Goal: Task Accomplishment & Management: Manage account settings

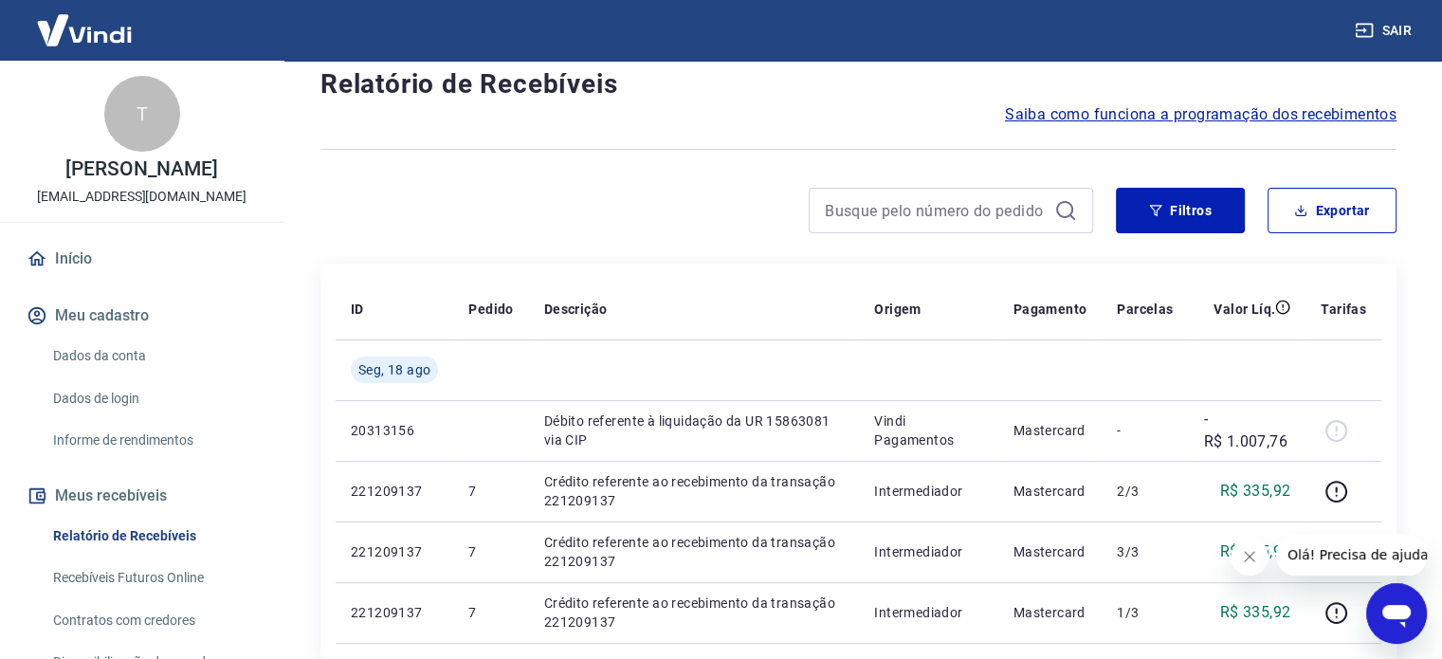
scroll to position [190, 0]
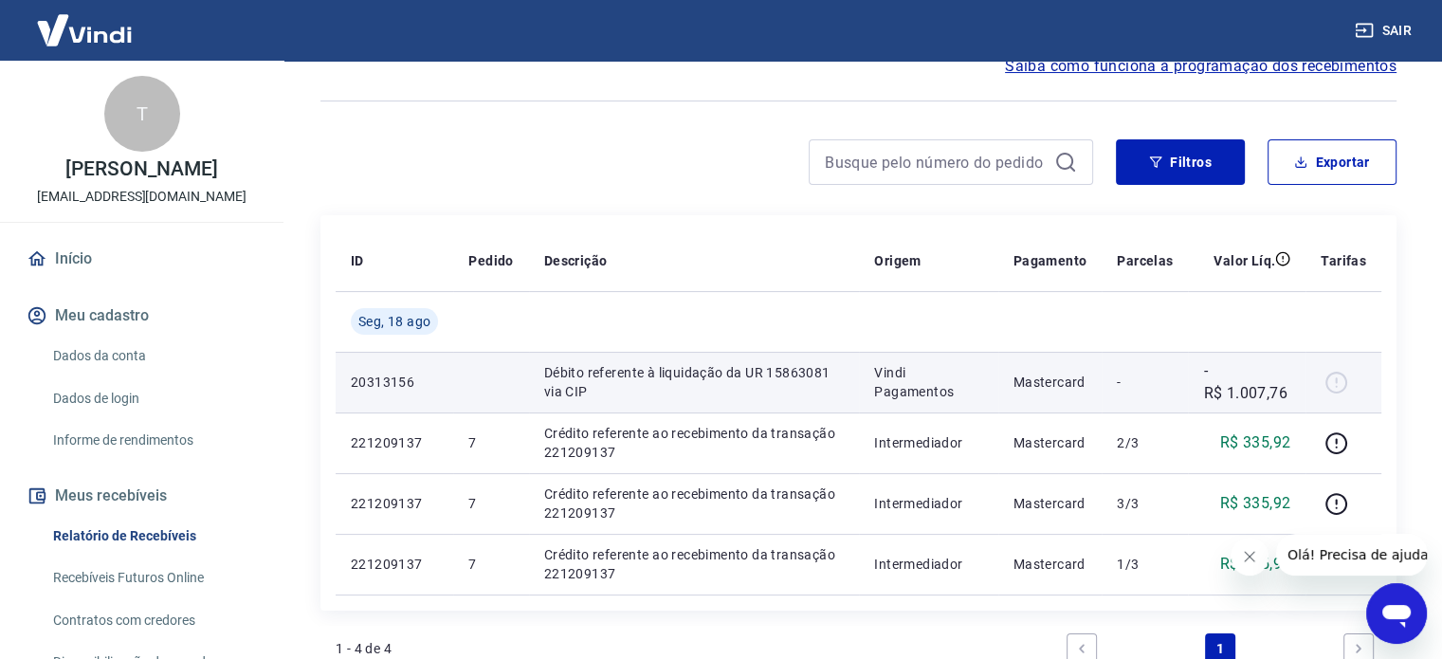
click at [955, 380] on p "Vindi Pagamentos" at bounding box center [928, 382] width 108 height 38
click at [468, 377] on td at bounding box center [490, 382] width 75 height 61
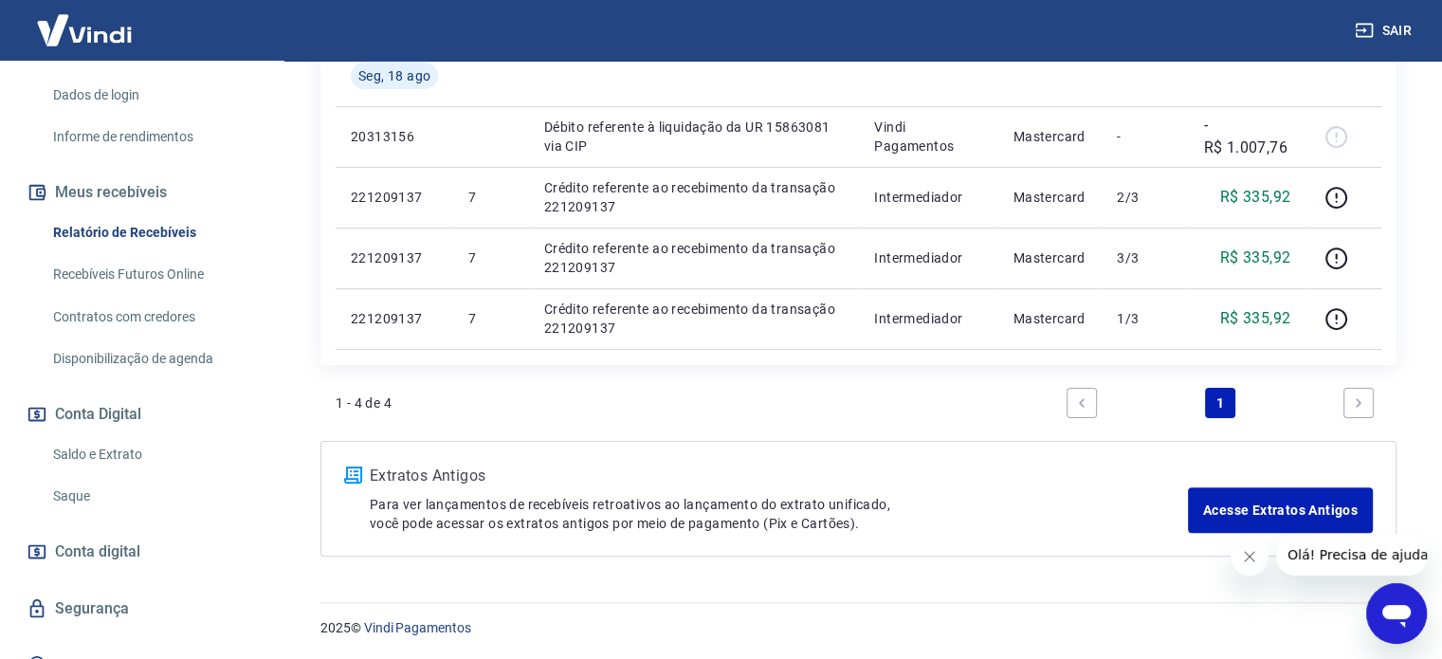
scroll to position [330, 0]
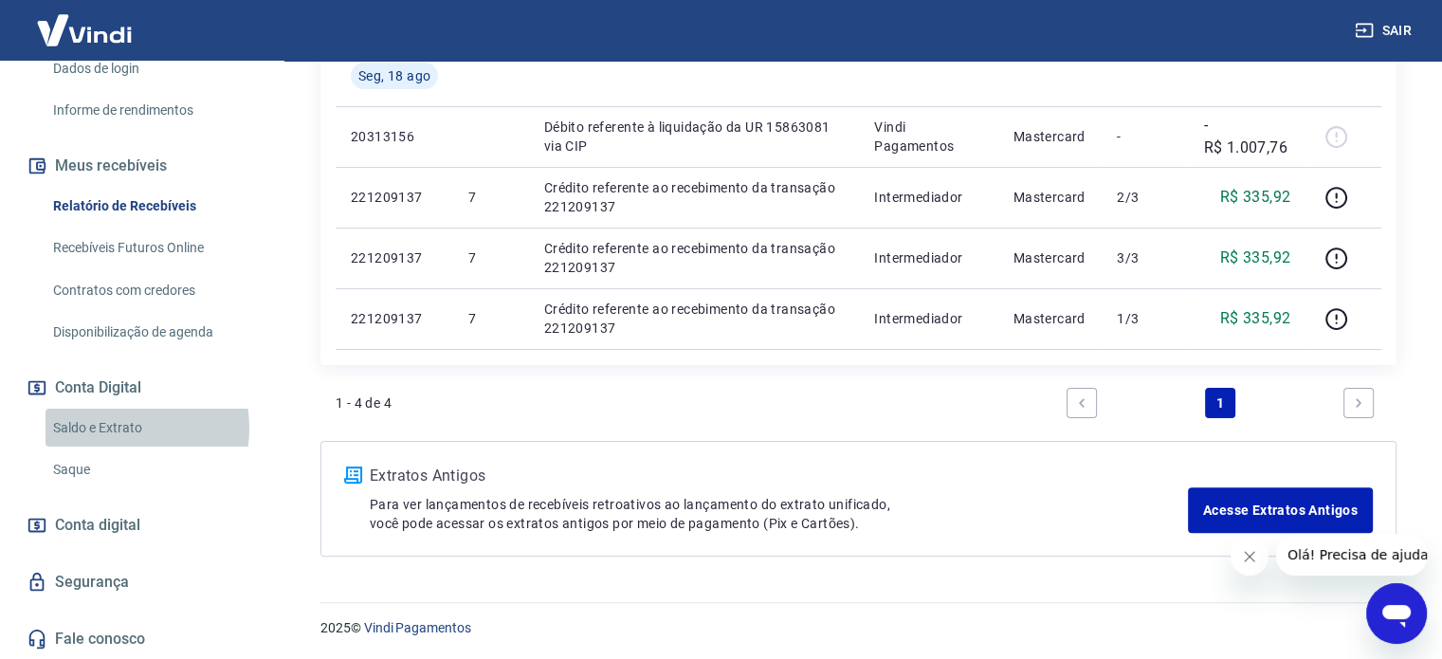
click at [114, 428] on link "Saldo e Extrato" at bounding box center [153, 428] width 215 height 39
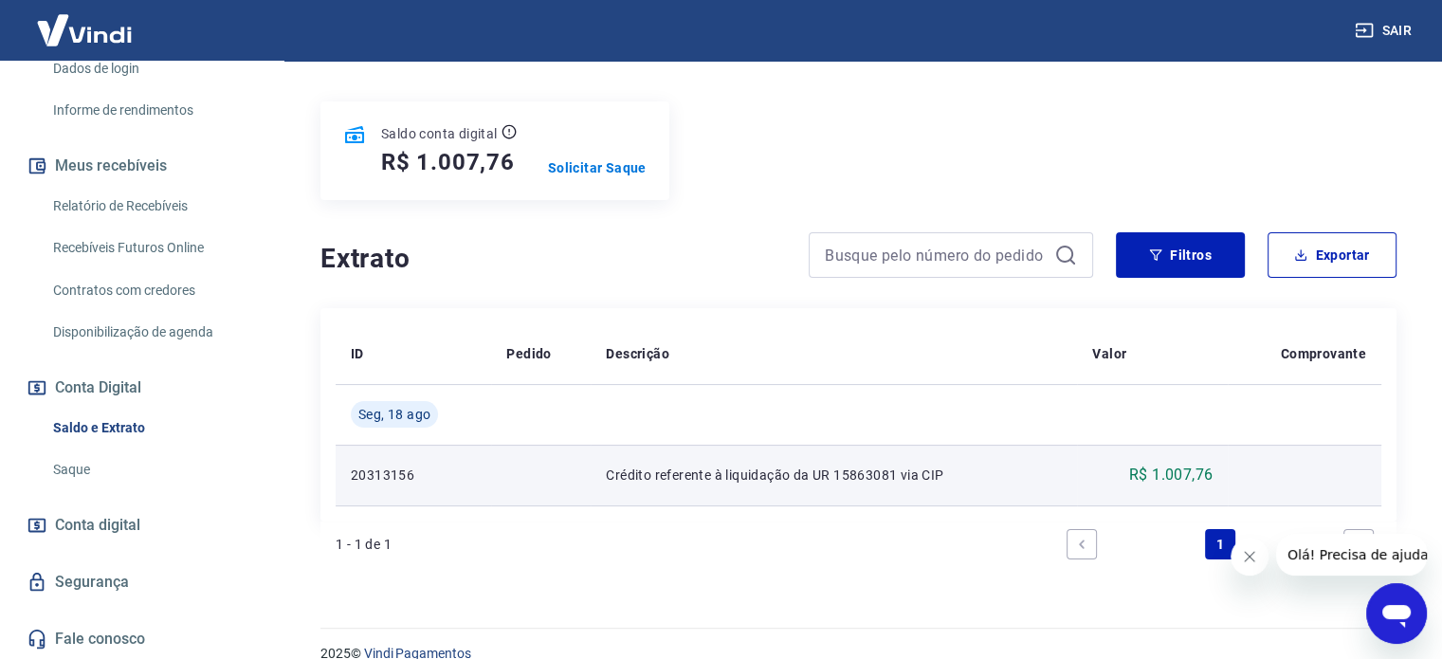
scroll to position [233, 0]
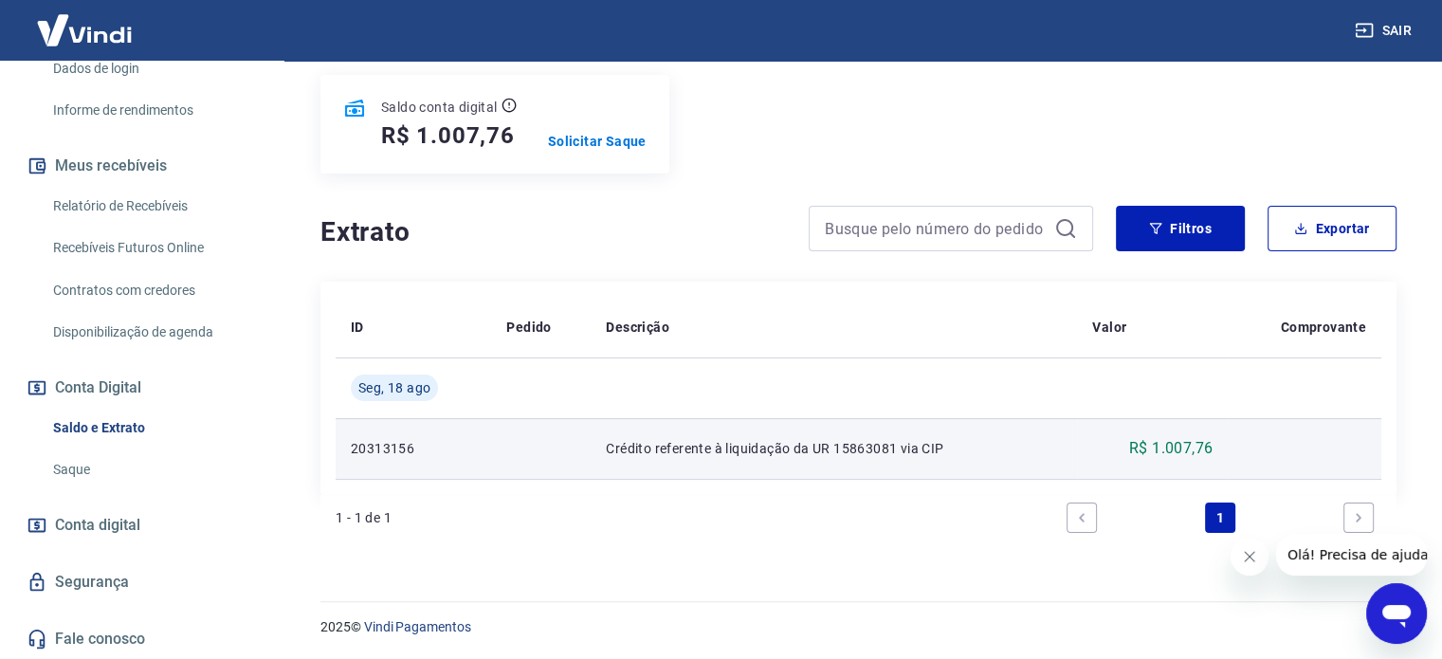
click at [912, 444] on p "Crédito referente à liquidação da UR 15863081 via CIP" at bounding box center [834, 448] width 456 height 19
click at [1135, 457] on p "R$ 1.007,76" at bounding box center [1170, 448] width 83 height 23
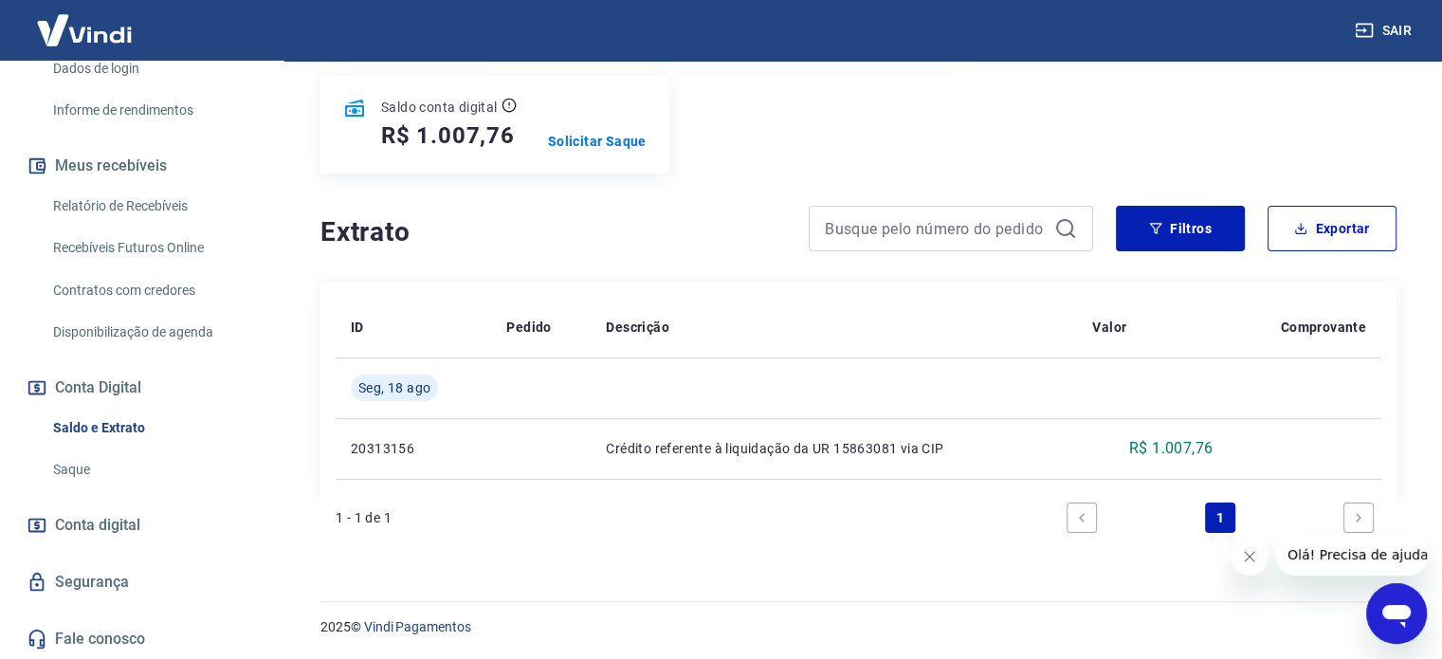
click at [101, 522] on span "Conta digital" at bounding box center [97, 525] width 85 height 27
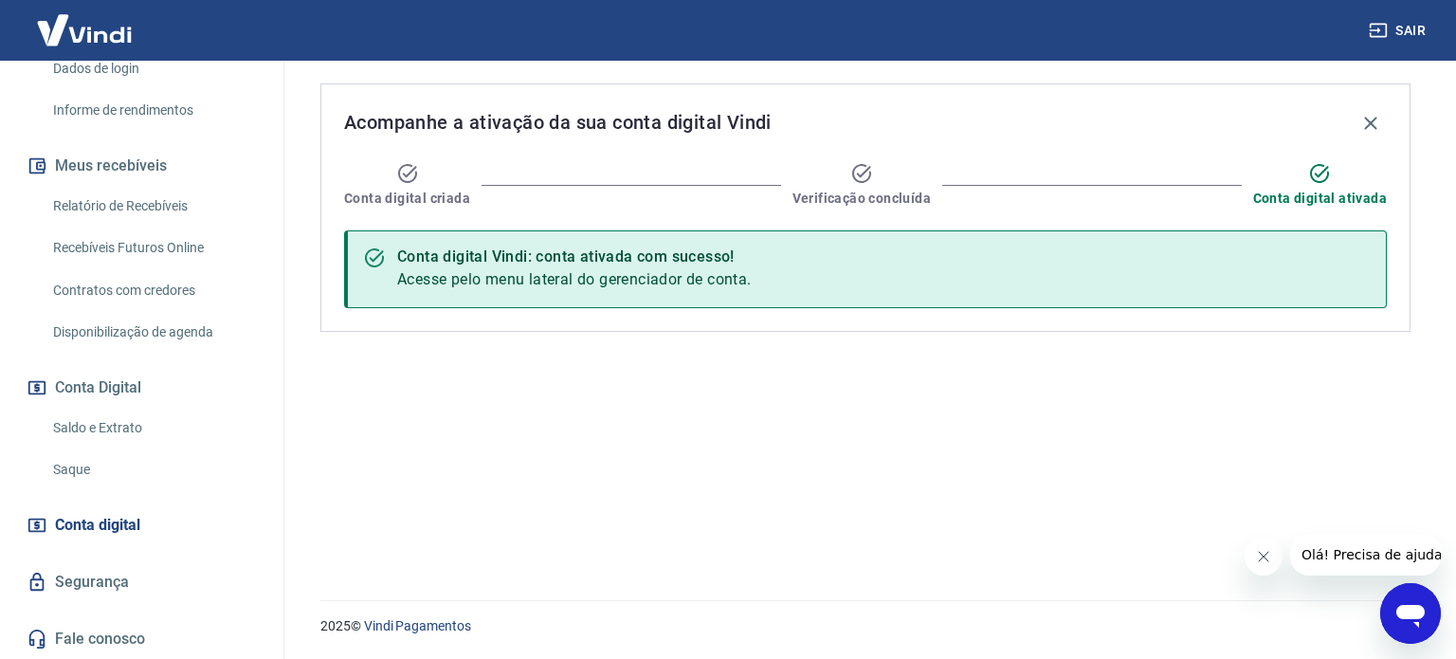
click at [90, 473] on link "Saque" at bounding box center [153, 469] width 215 height 39
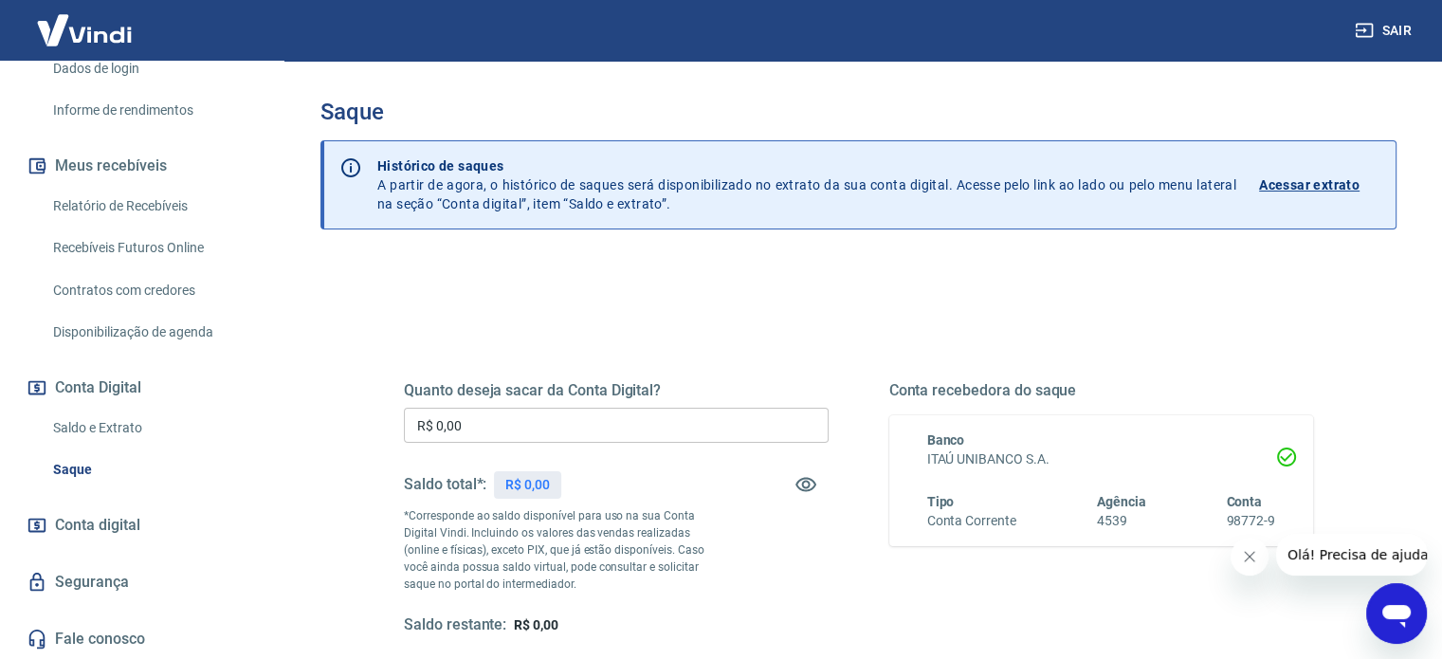
scroll to position [95, 0]
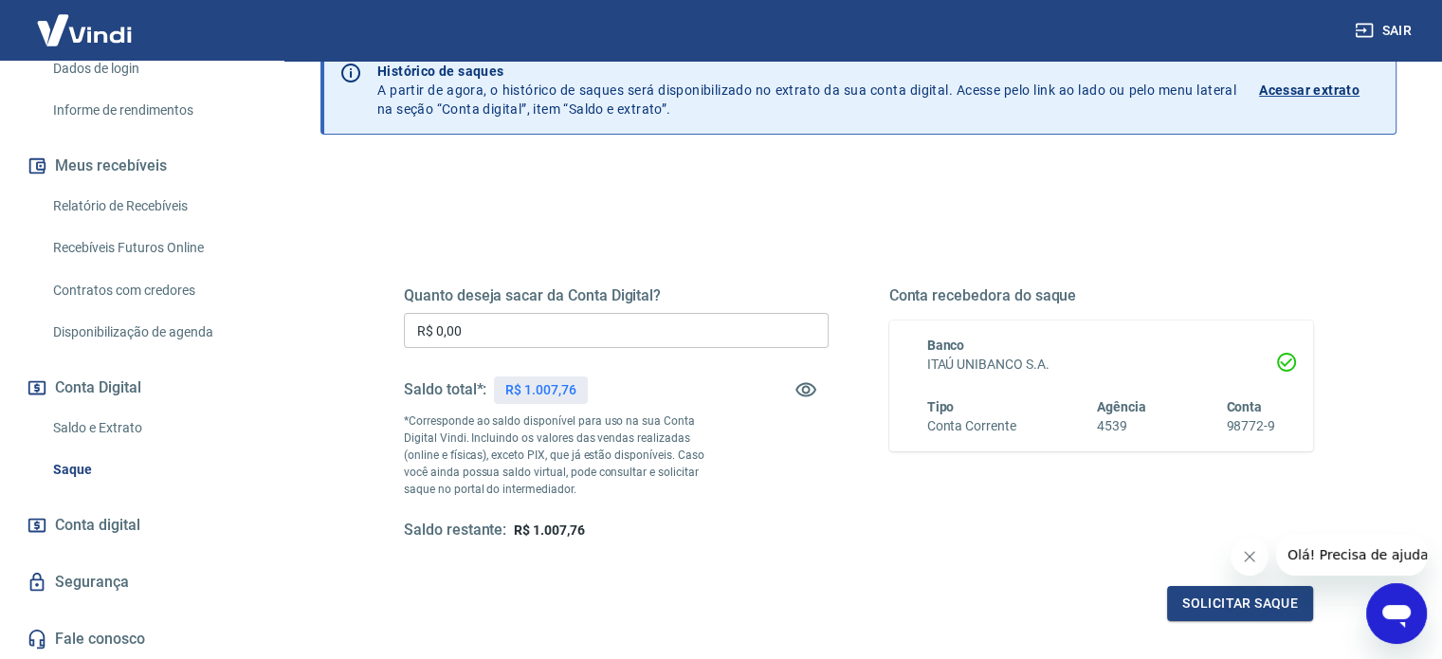
click at [630, 309] on div "Quanto deseja sacar da Conta Digital? R$ 0,00 ​ Saldo total*: R$ 1.007,76 *Corr…" at bounding box center [616, 413] width 425 height 254
click at [620, 320] on input "R$ 0,00" at bounding box center [616, 330] width 425 height 35
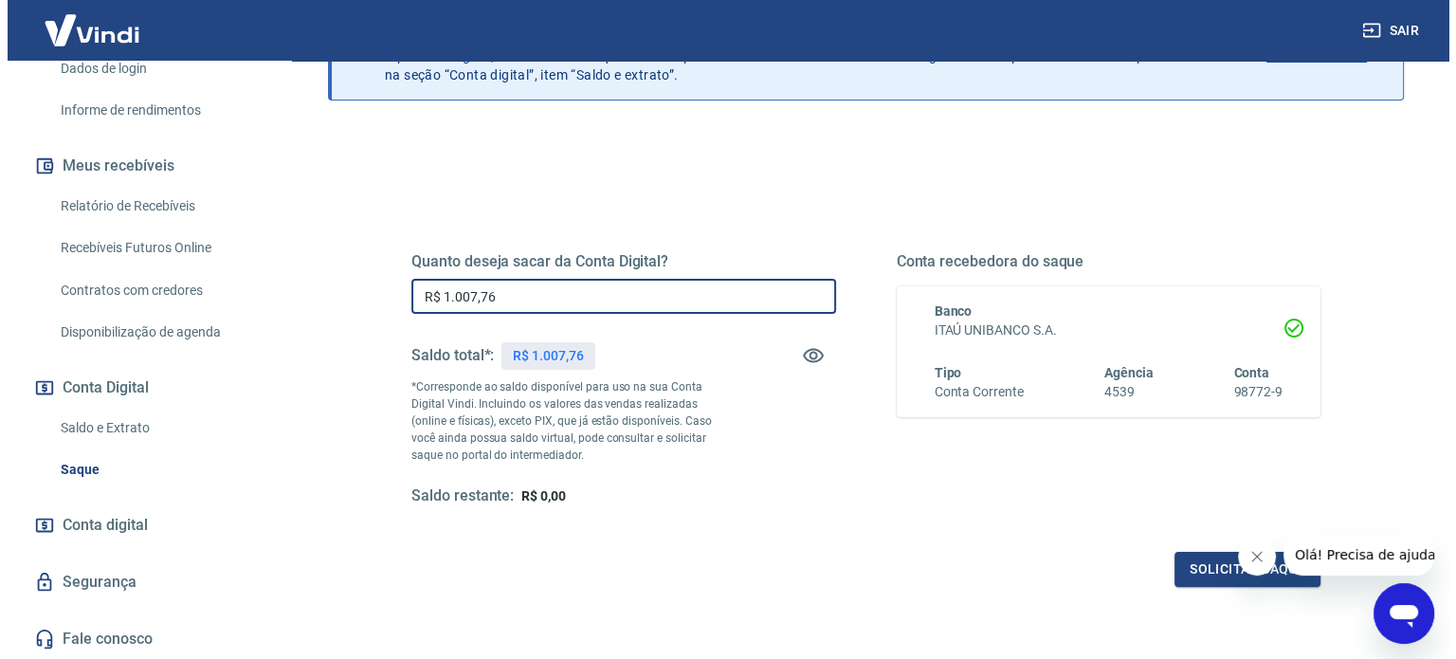
scroll to position [190, 0]
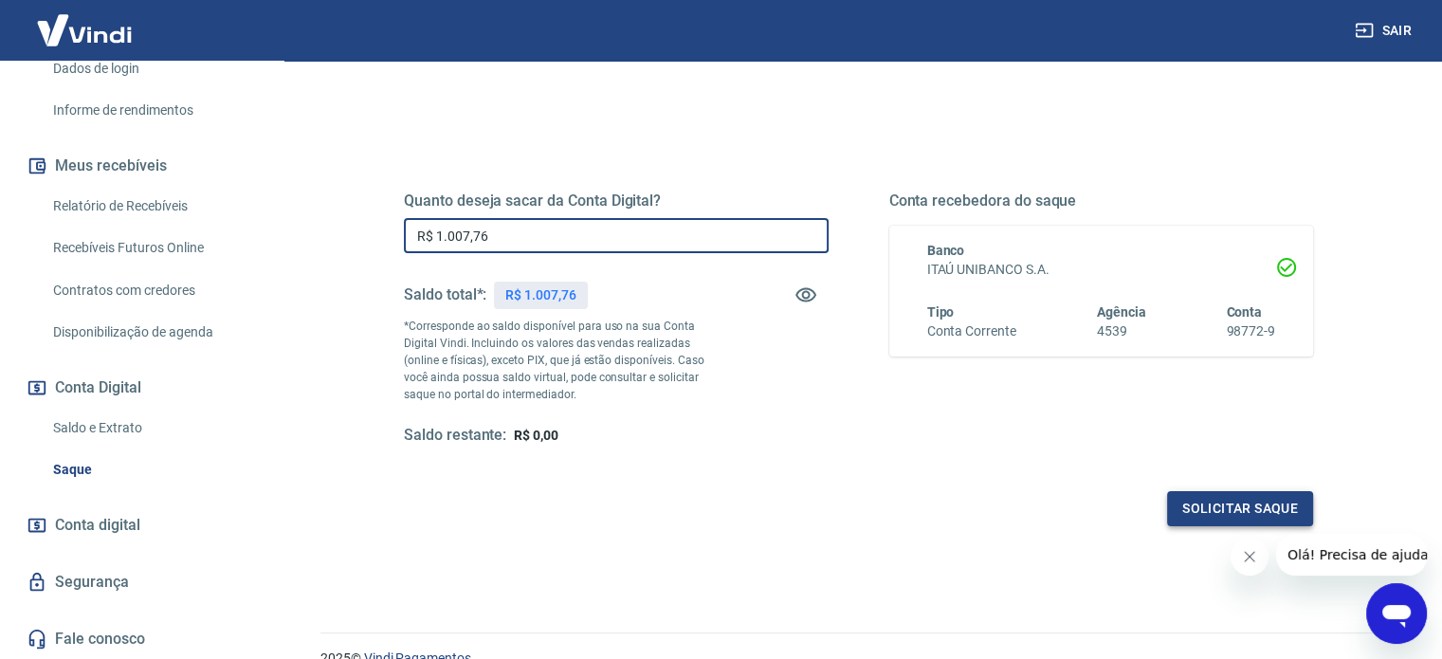
type input "R$ 1.007,76"
click at [1235, 502] on button "Solicitar saque" at bounding box center [1240, 508] width 146 height 35
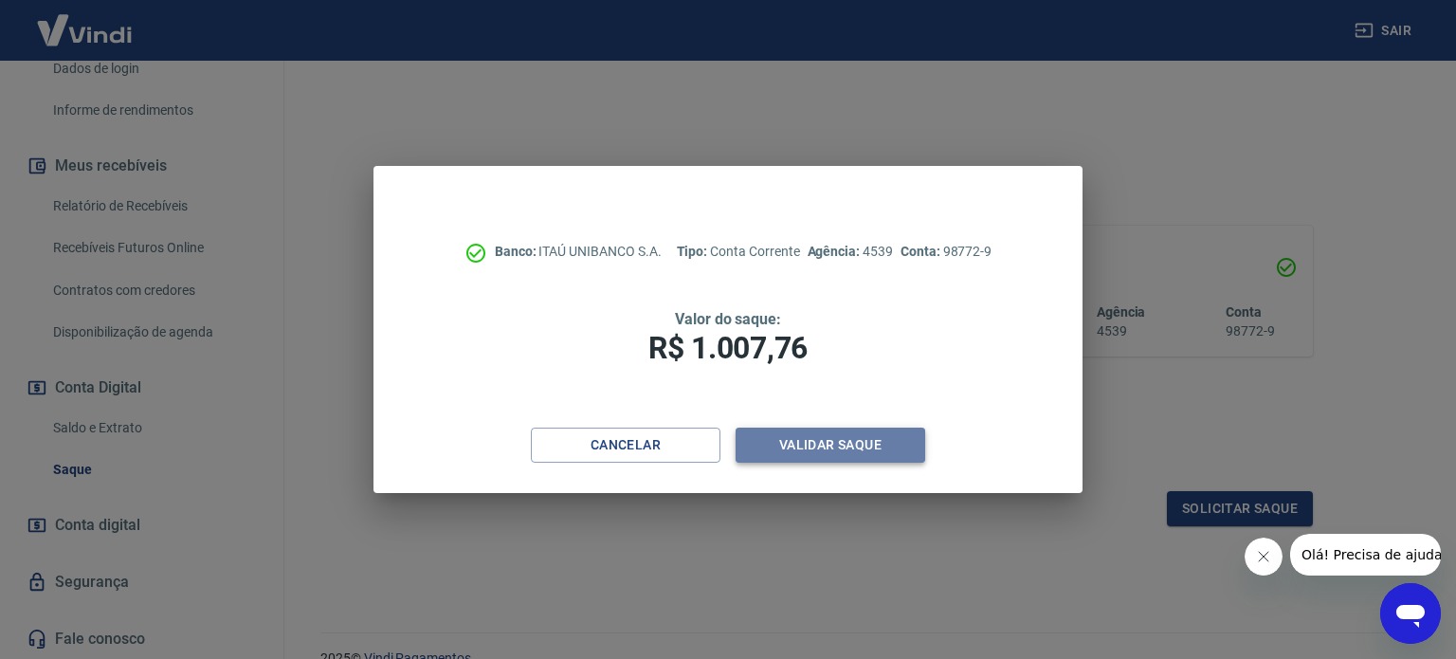
click at [789, 450] on button "Validar saque" at bounding box center [831, 445] width 190 height 35
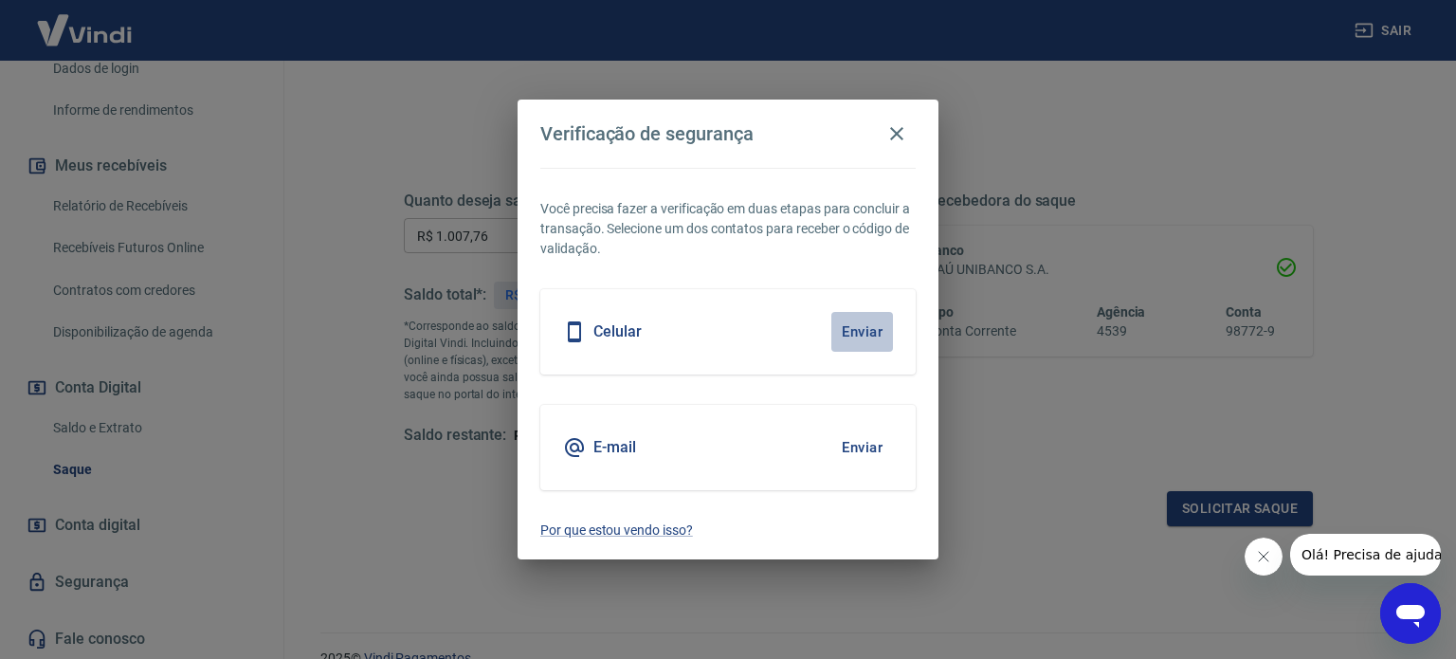
click at [862, 333] on button "Enviar" at bounding box center [863, 332] width 62 height 40
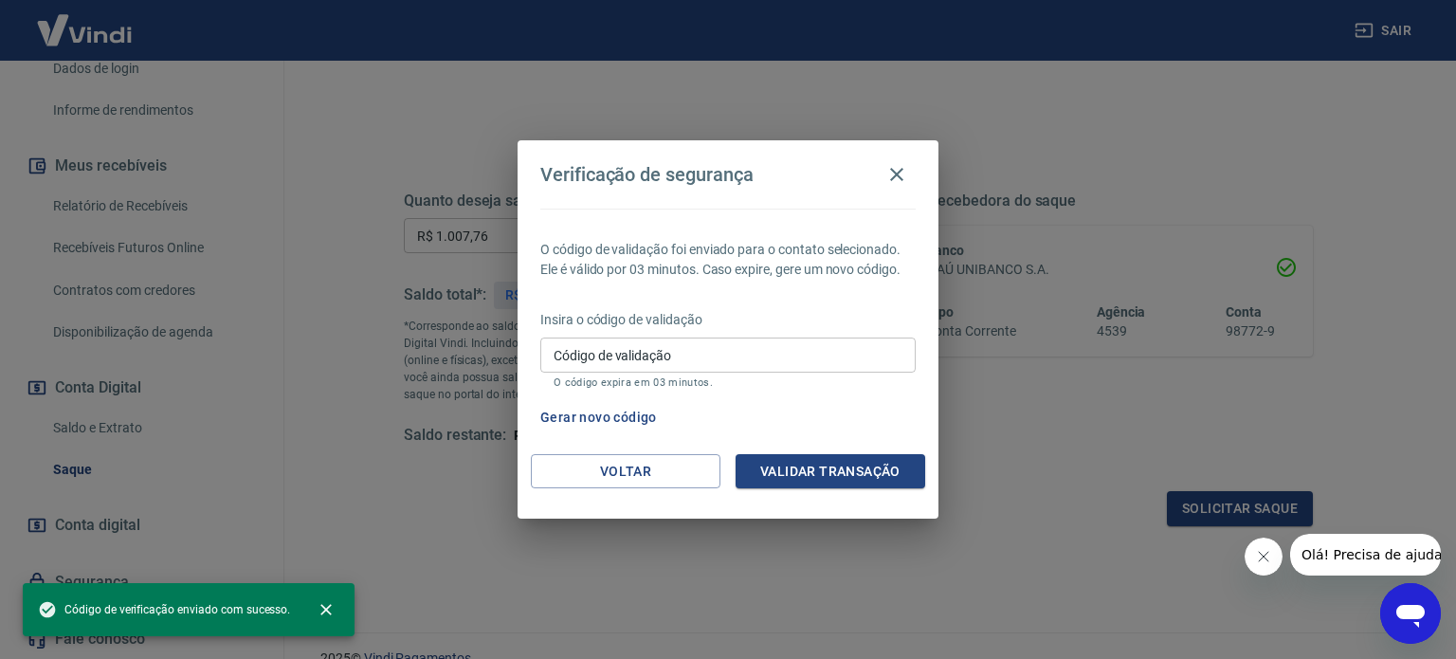
click at [804, 341] on input "Código de validação" at bounding box center [727, 355] width 375 height 35
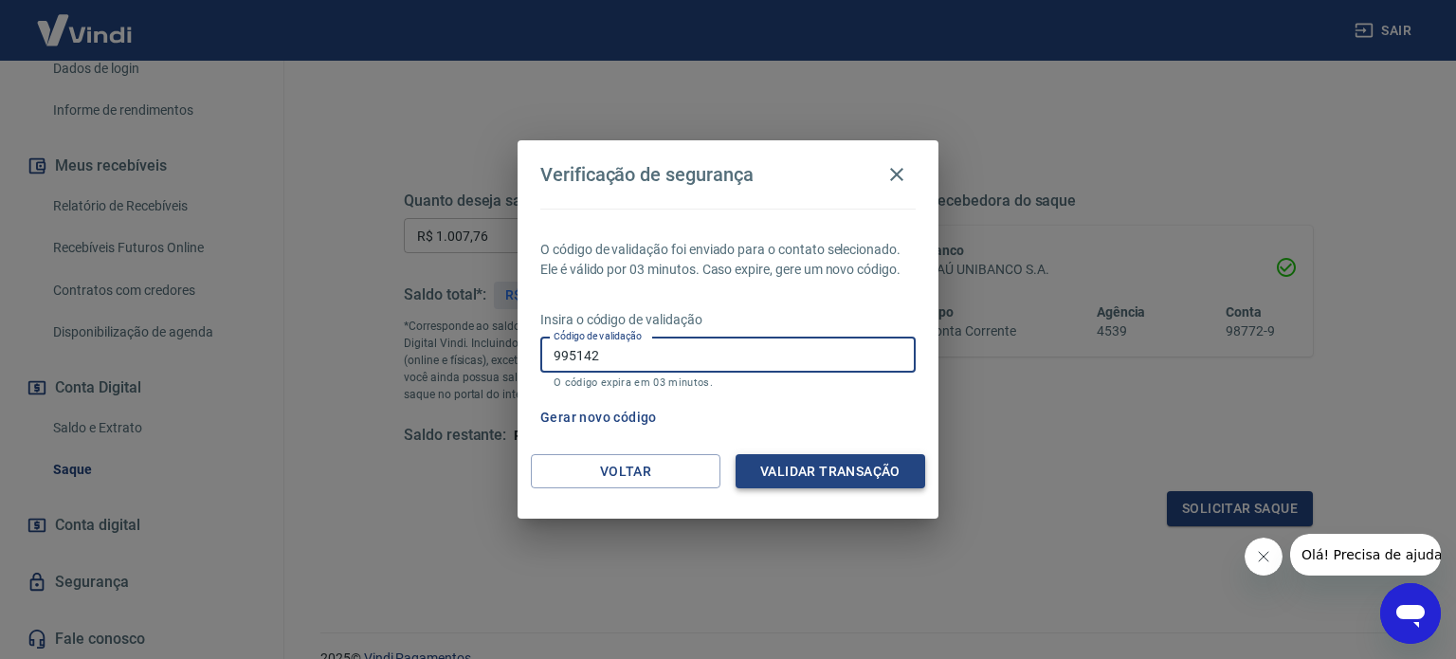
type input "995142"
click at [817, 477] on button "Validar transação" at bounding box center [831, 471] width 190 height 35
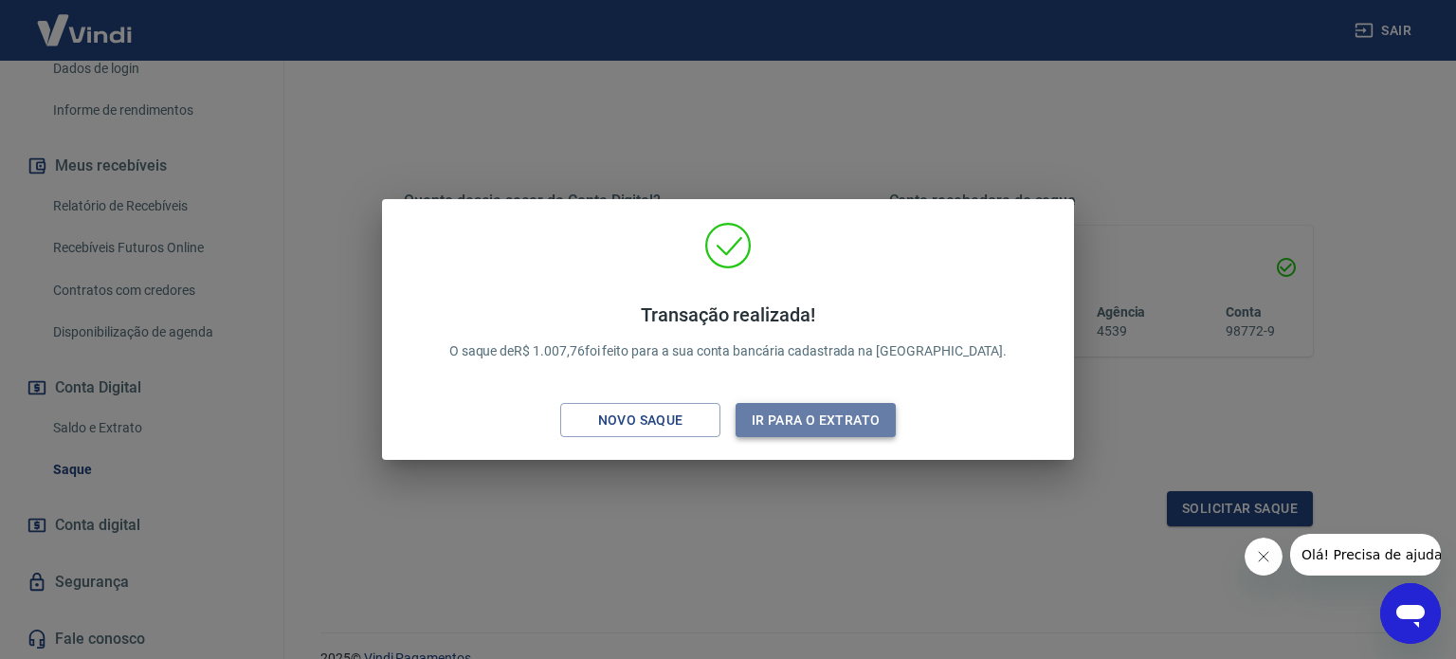
click at [802, 414] on button "Ir para o extrato" at bounding box center [816, 420] width 160 height 35
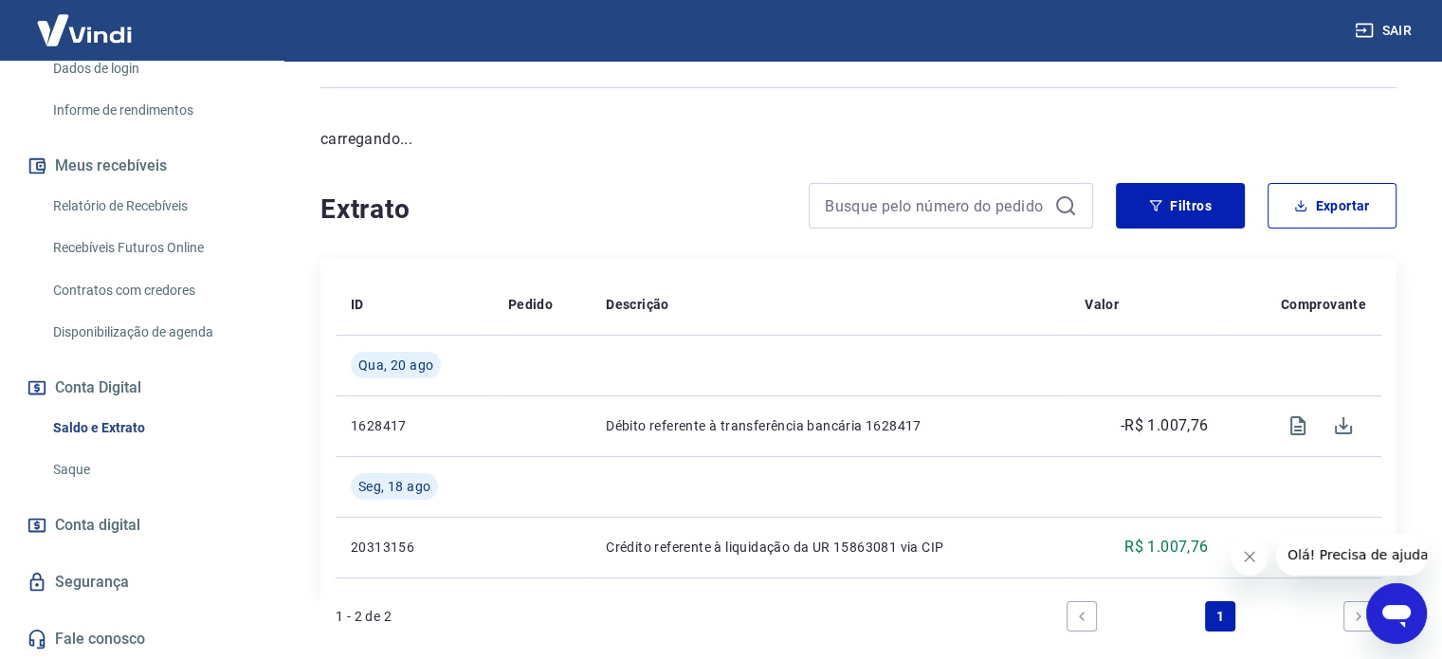
scroll to position [190, 0]
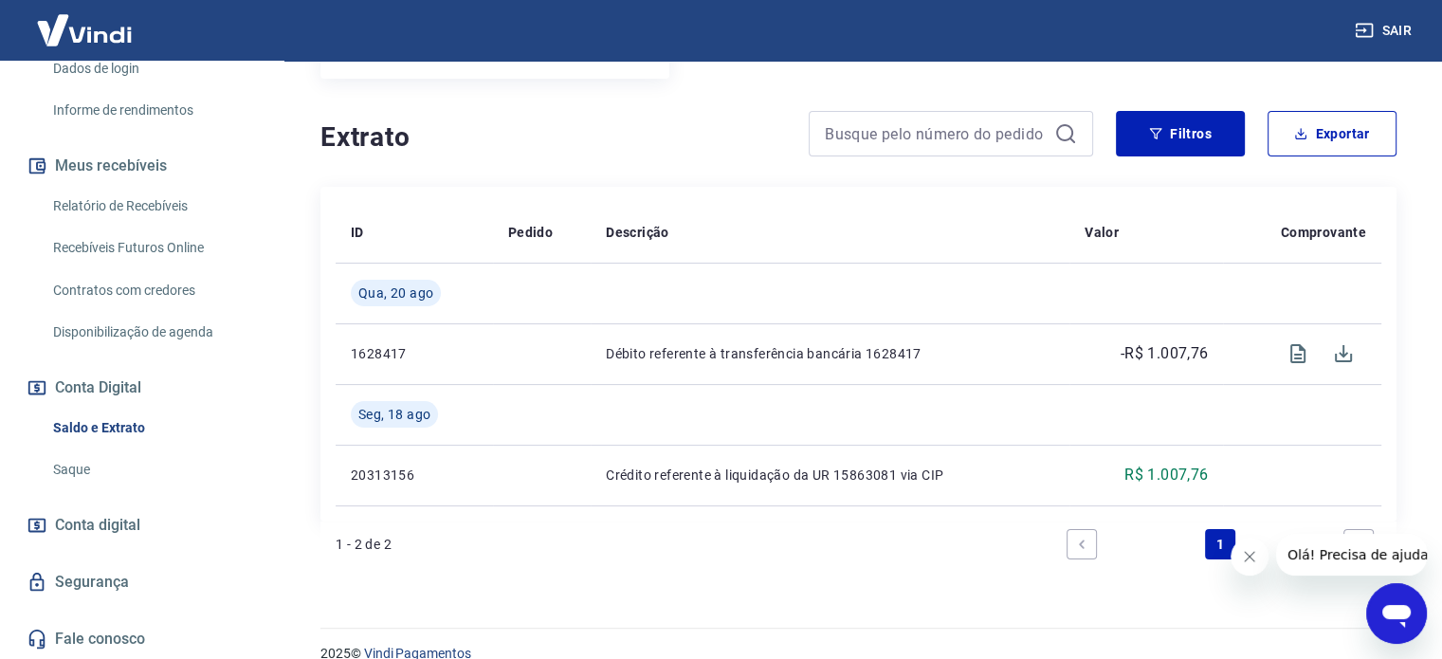
scroll to position [355, 0]
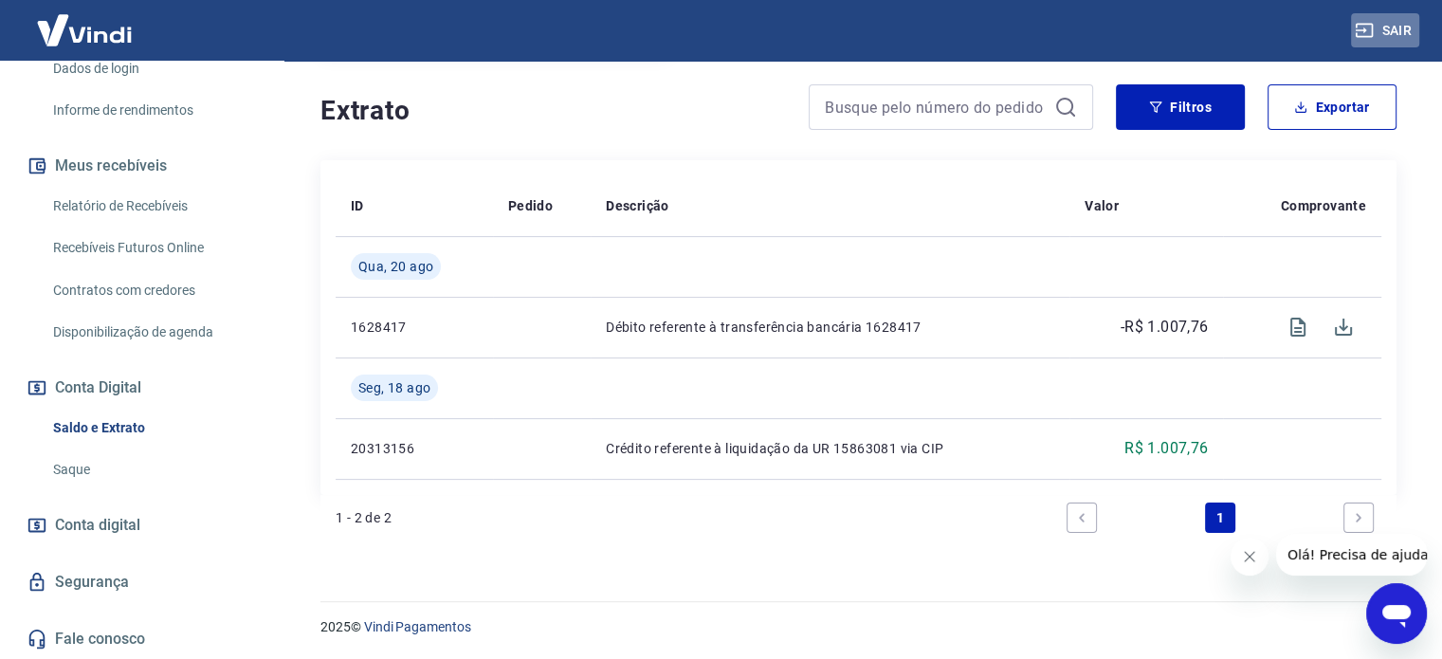
click at [1403, 32] on button "Sair" at bounding box center [1385, 30] width 68 height 35
